Goal: Download file/media

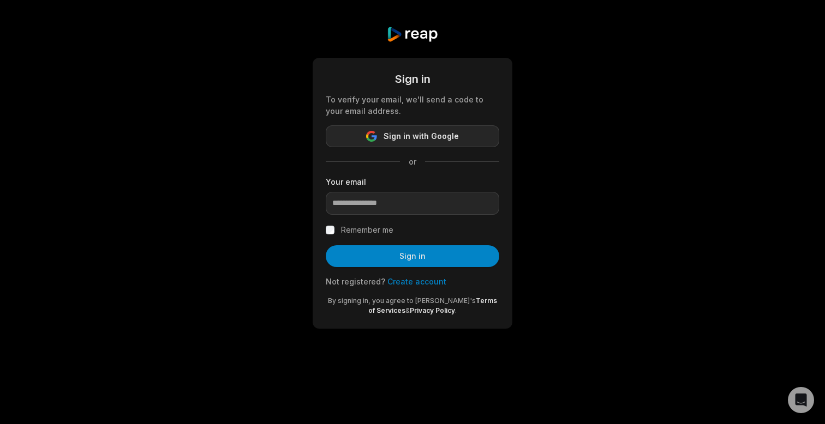
click at [415, 133] on span "Sign in with Google" at bounding box center [421, 136] width 75 height 13
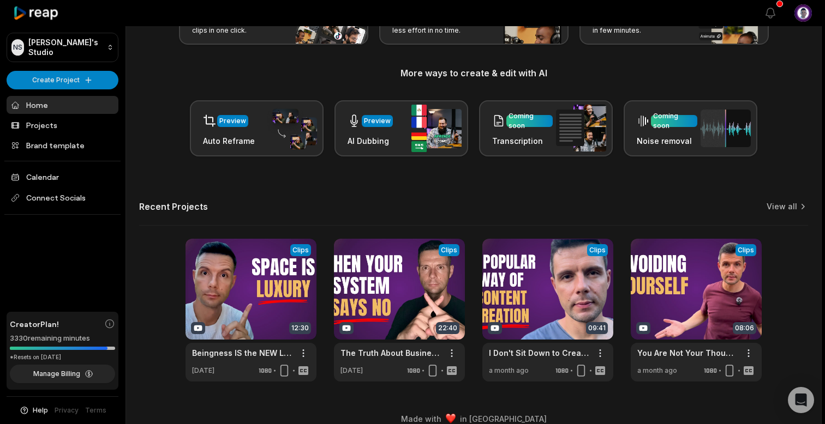
scroll to position [120, 0]
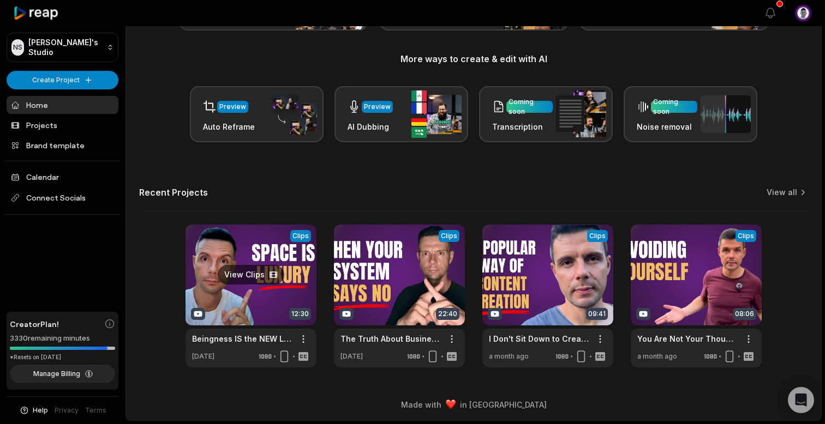
click at [249, 242] on link at bounding box center [250, 296] width 131 height 143
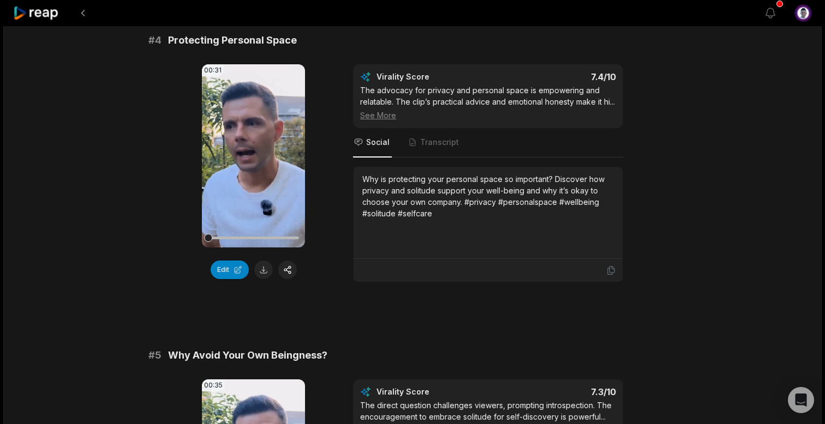
scroll to position [1061, 0]
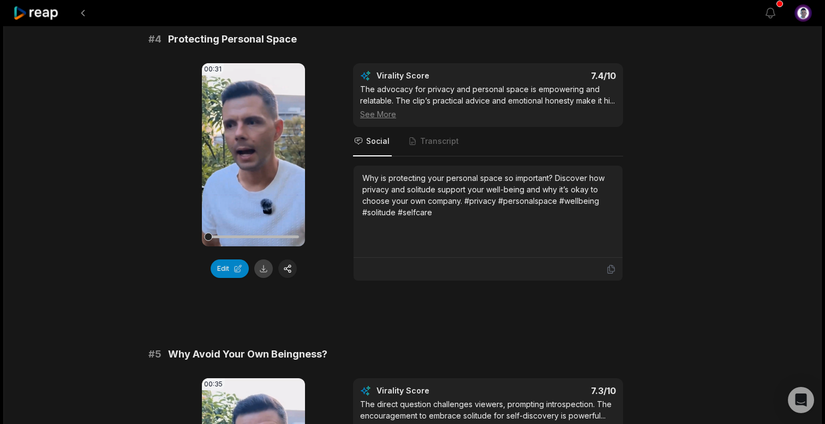
click at [266, 270] on button at bounding box center [263, 269] width 19 height 19
